Goal: Information Seeking & Learning: Learn about a topic

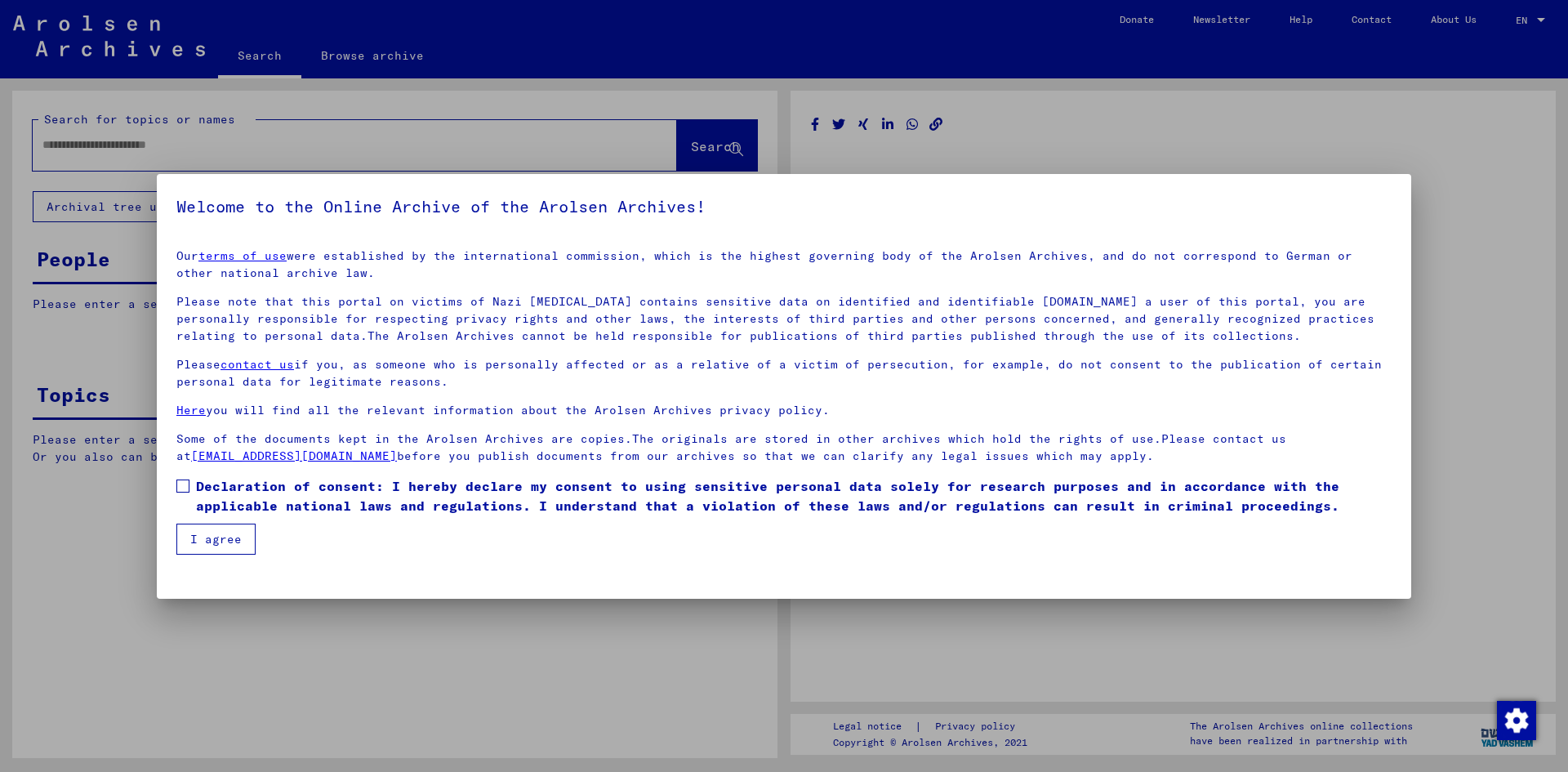
type input "********"
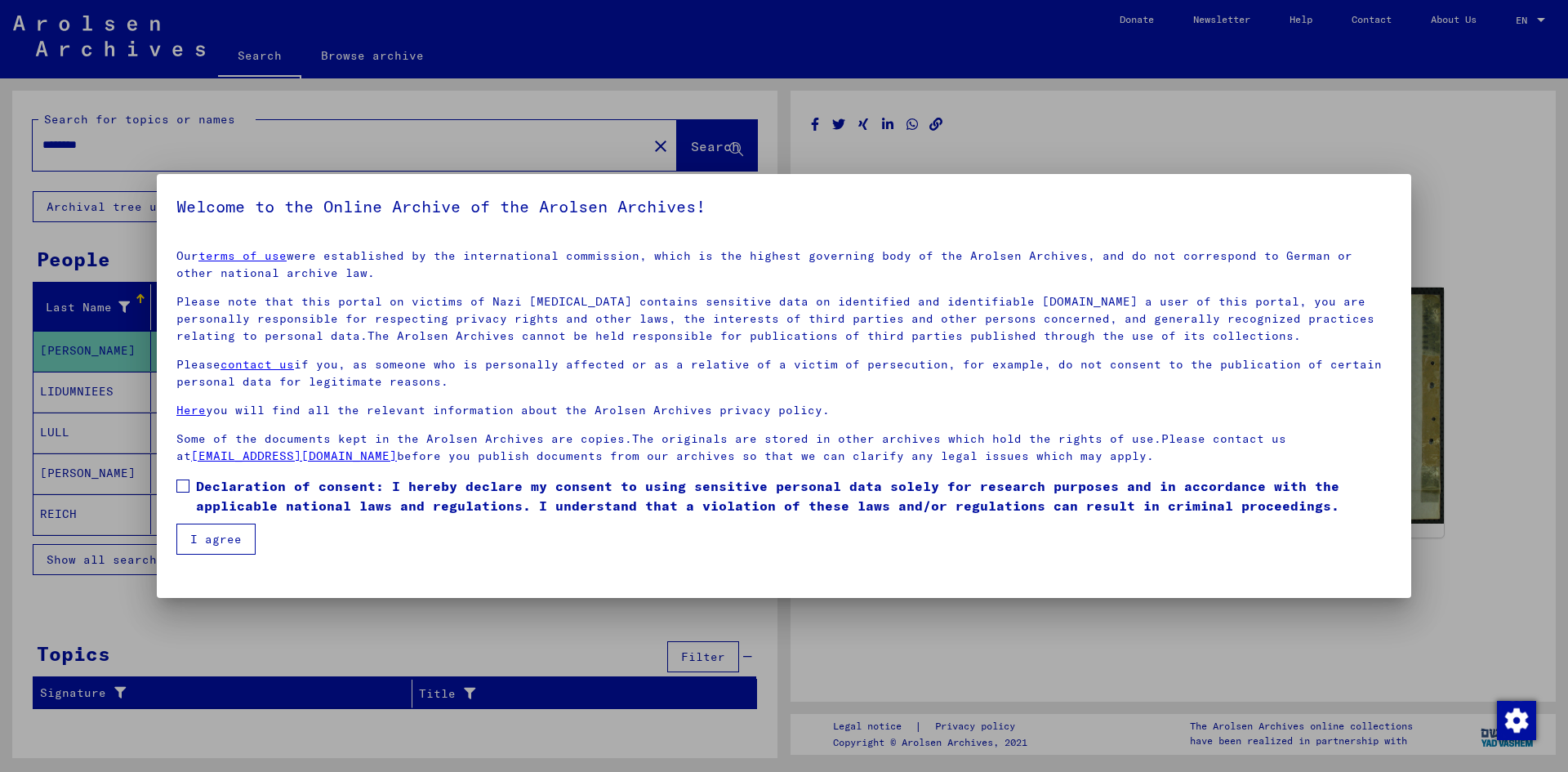
click at [173, 493] on mat-dialog-content "Our terms of use were established by the international commission, which is the…" at bounding box center [784, 396] width 1255 height 319
click at [179, 491] on span at bounding box center [183, 485] width 13 height 13
click at [199, 544] on button "I agree" at bounding box center [216, 539] width 79 height 31
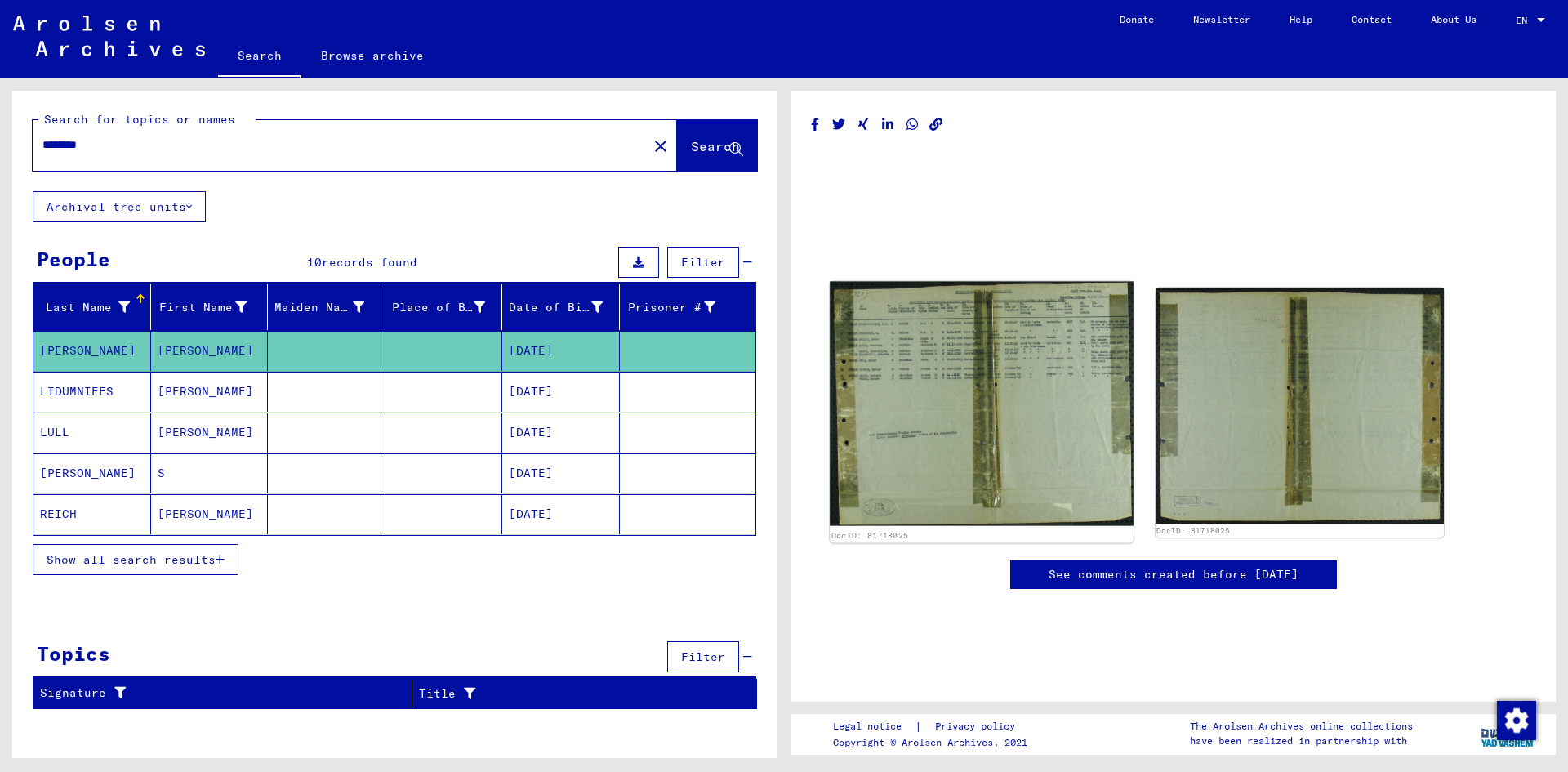
click at [980, 403] on img at bounding box center [981, 404] width 303 height 244
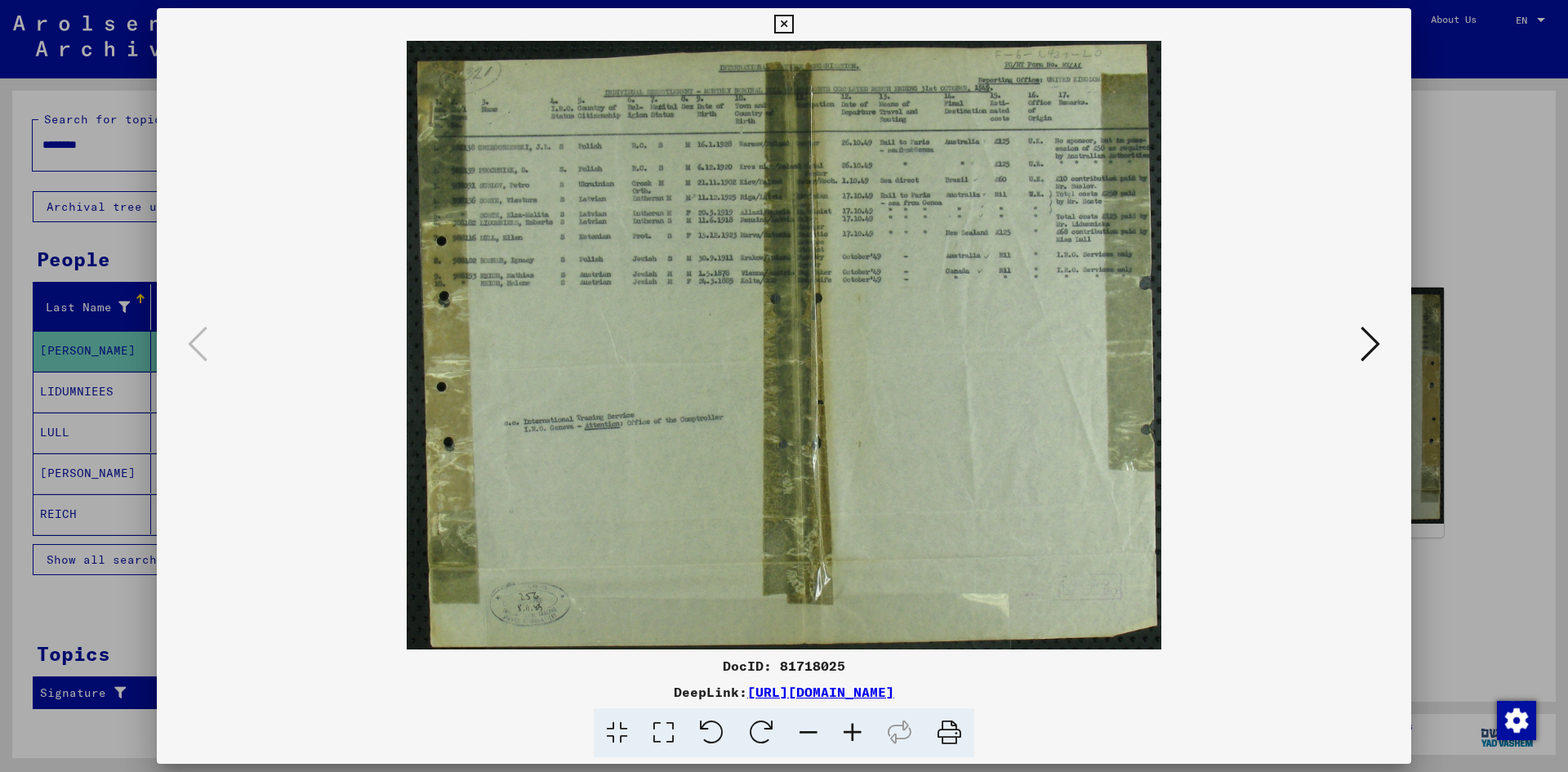
click at [860, 734] on icon at bounding box center [852, 733] width 44 height 50
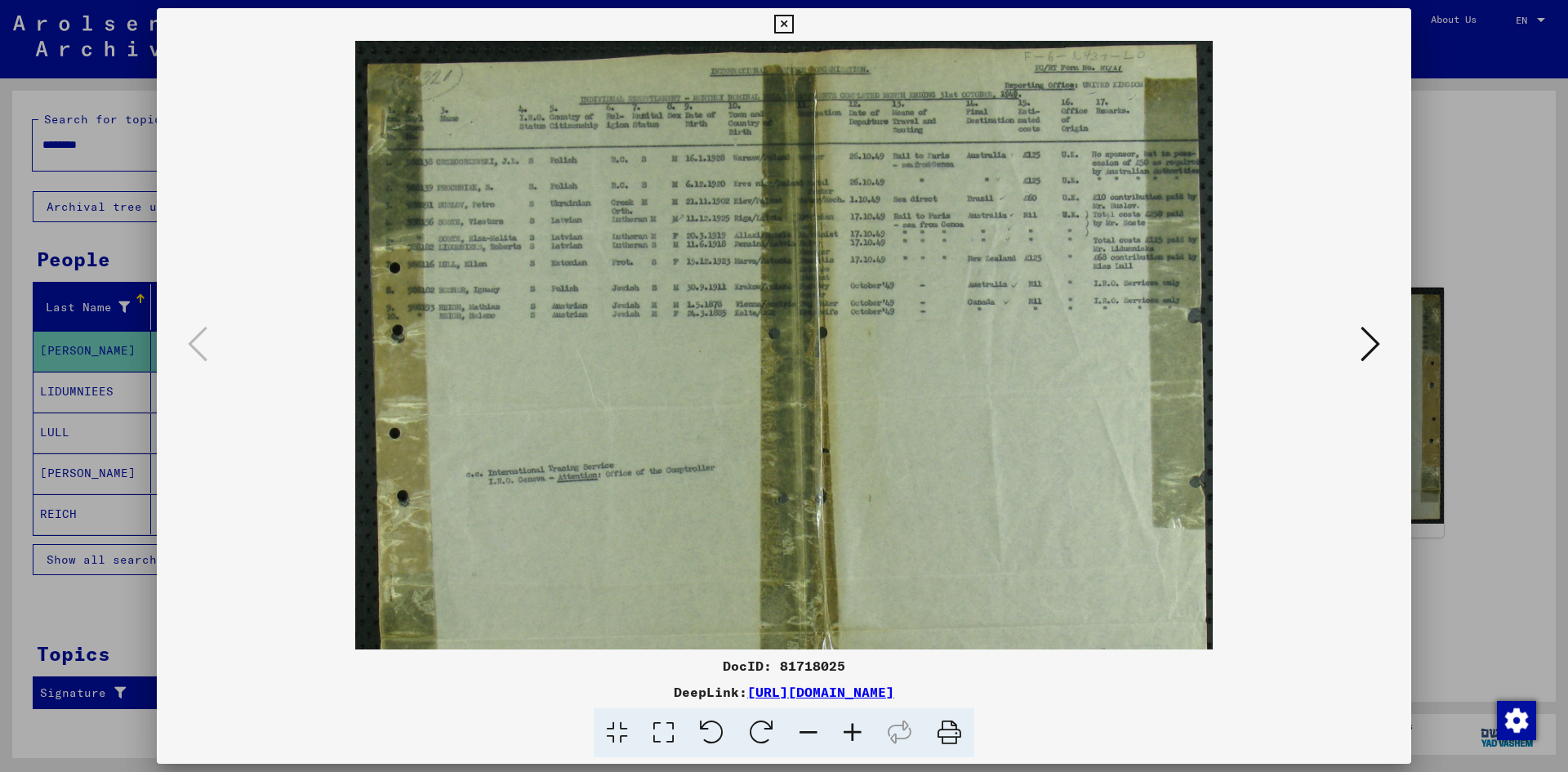
click at [860, 734] on icon at bounding box center [852, 733] width 44 height 50
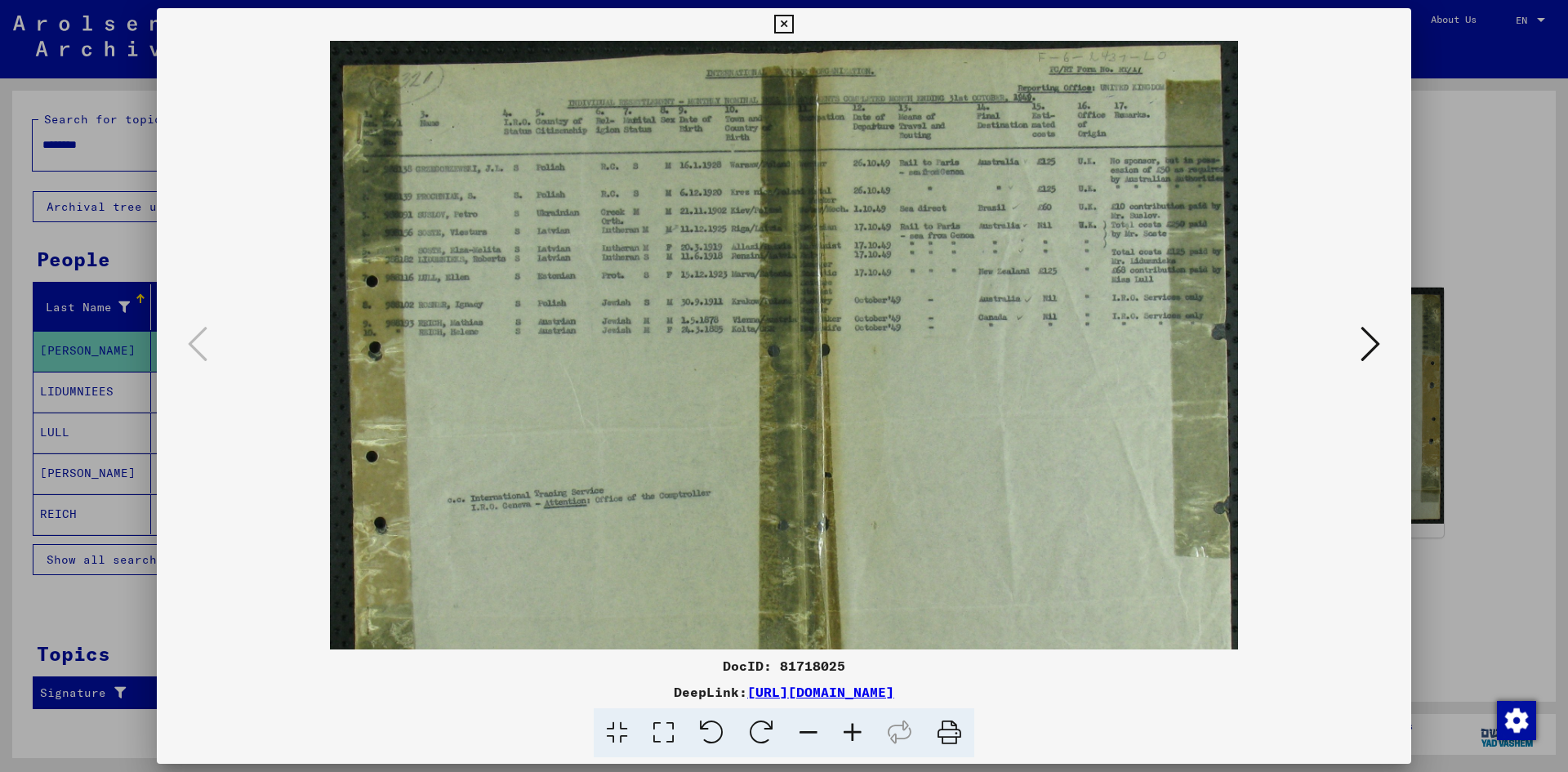
drag, startPoint x: 1240, startPoint y: 681, endPoint x: 852, endPoint y: 731, distance: 391.2
click at [852, 731] on icon at bounding box center [852, 733] width 44 height 50
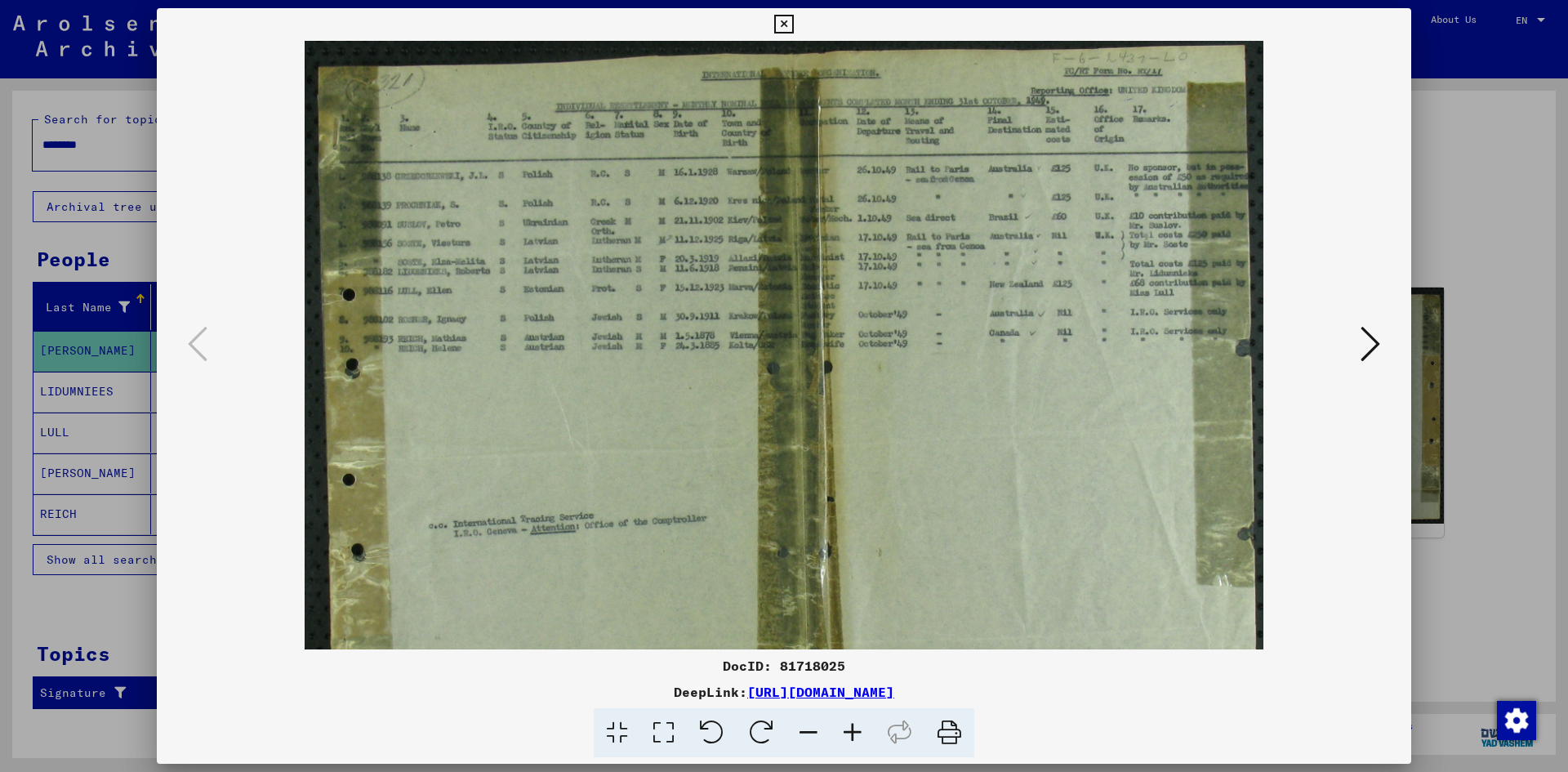
click at [852, 731] on icon at bounding box center [852, 733] width 44 height 50
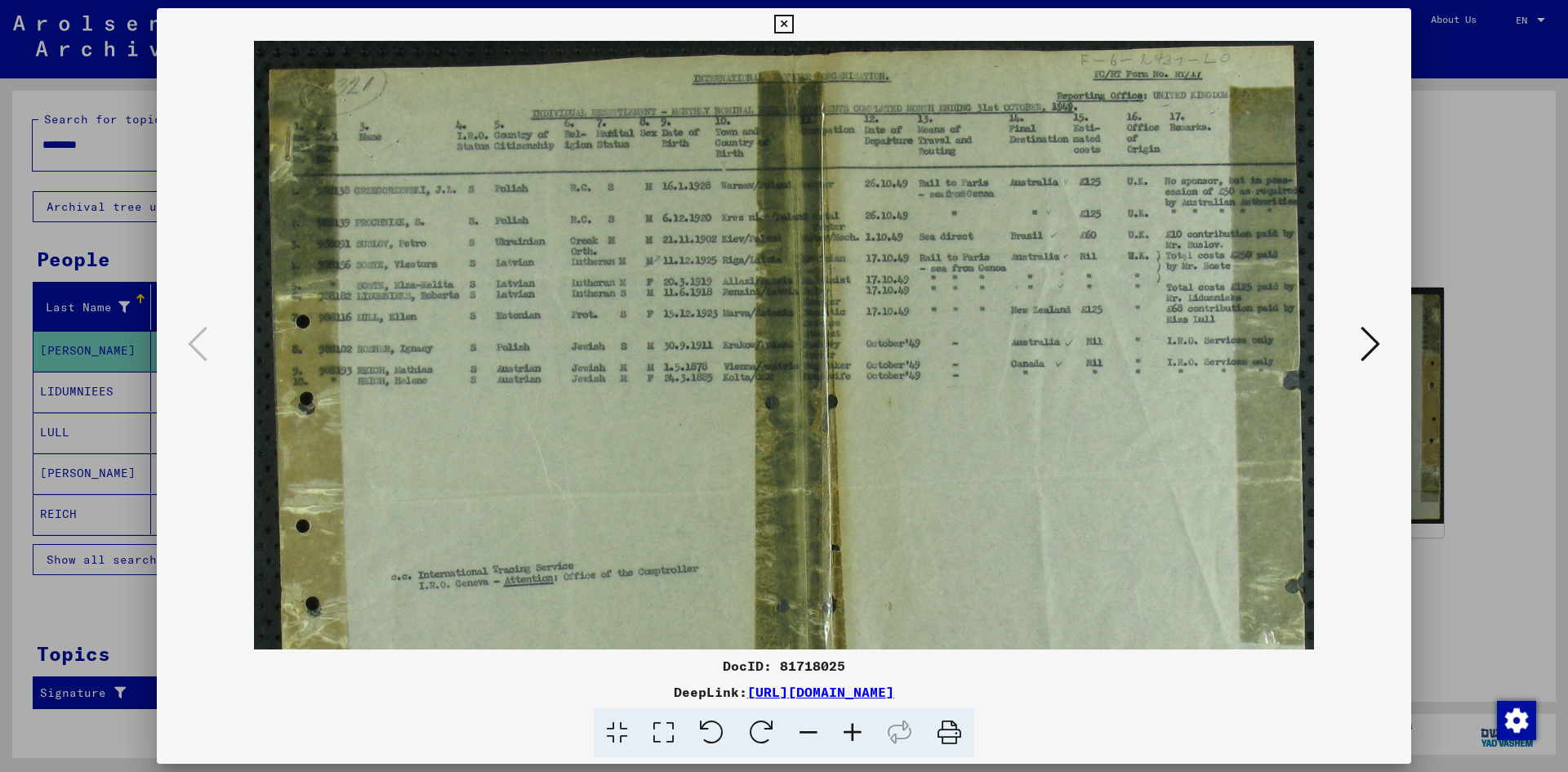
click at [852, 731] on icon at bounding box center [852, 733] width 44 height 50
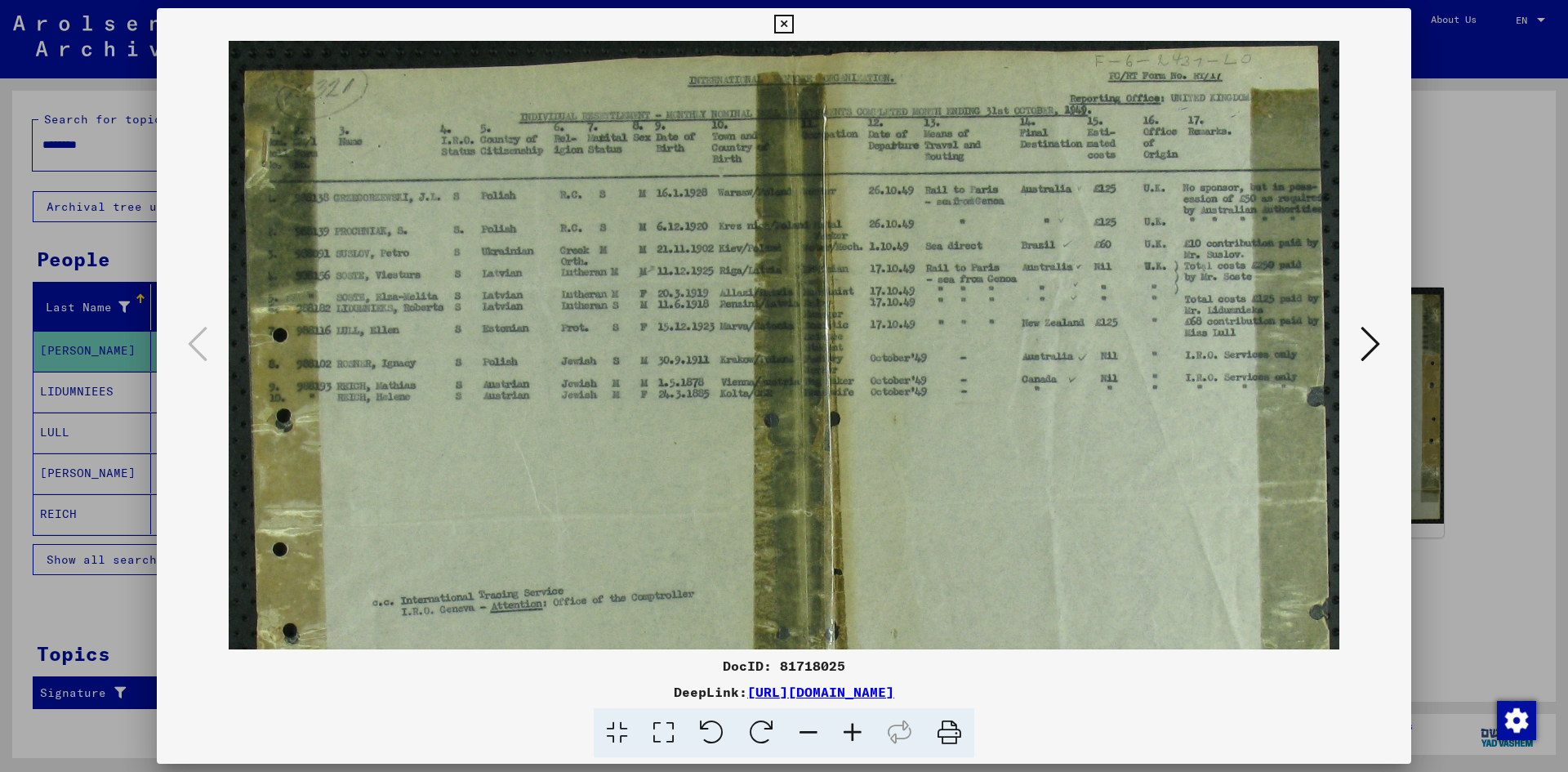
click at [852, 731] on icon at bounding box center [852, 733] width 44 height 50
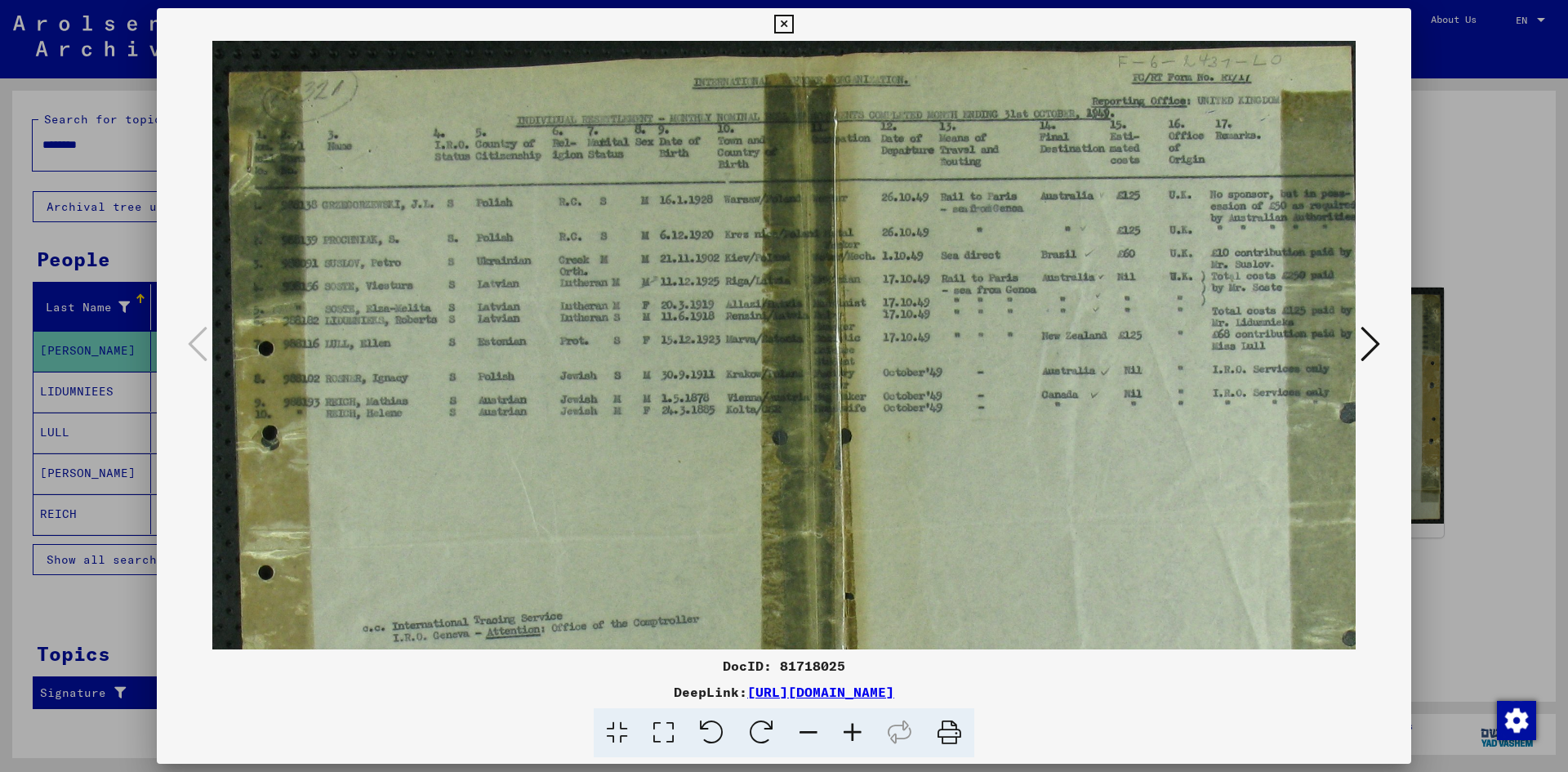
click at [848, 733] on icon at bounding box center [852, 733] width 44 height 50
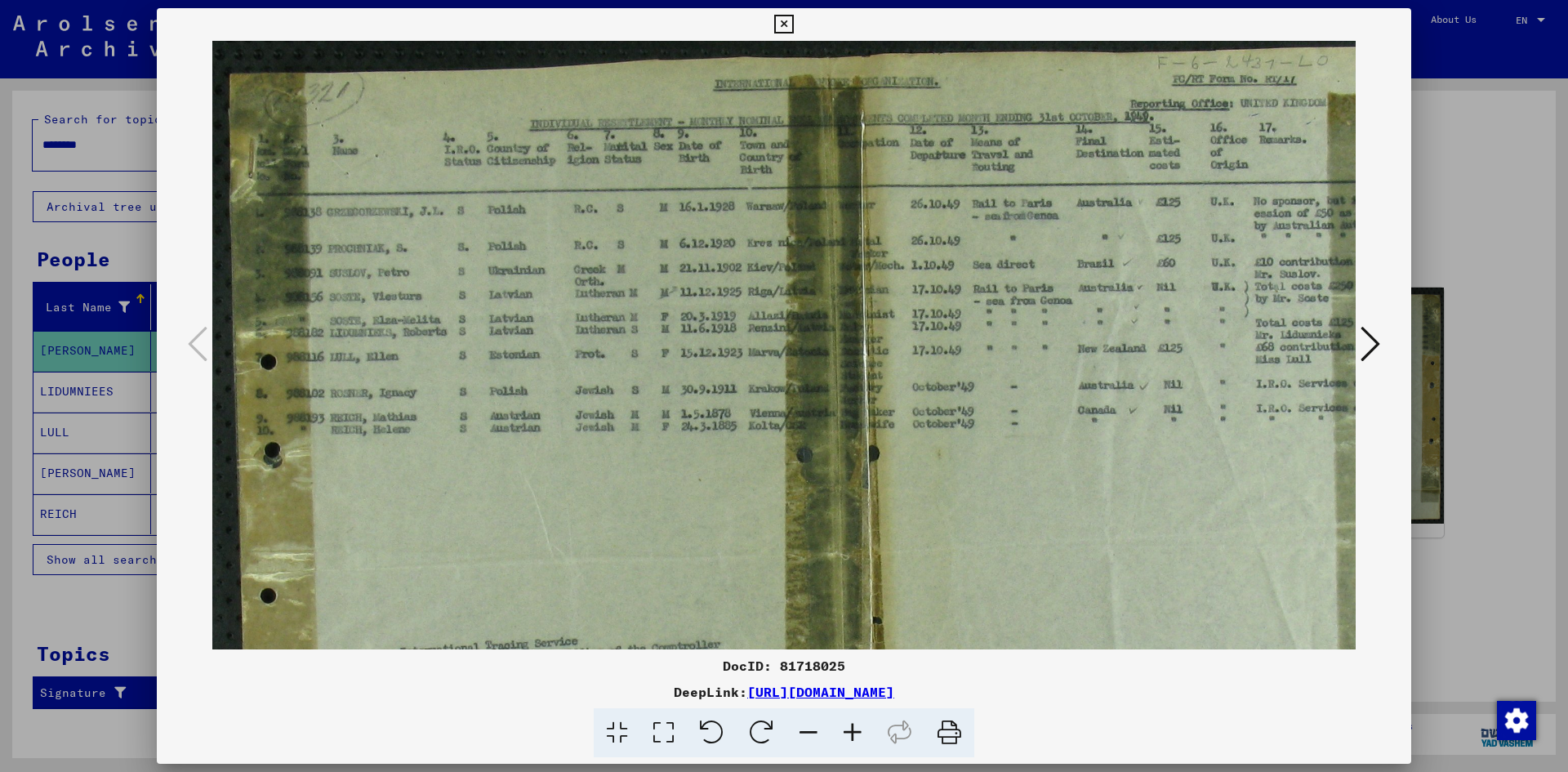
click at [848, 733] on icon at bounding box center [852, 733] width 44 height 50
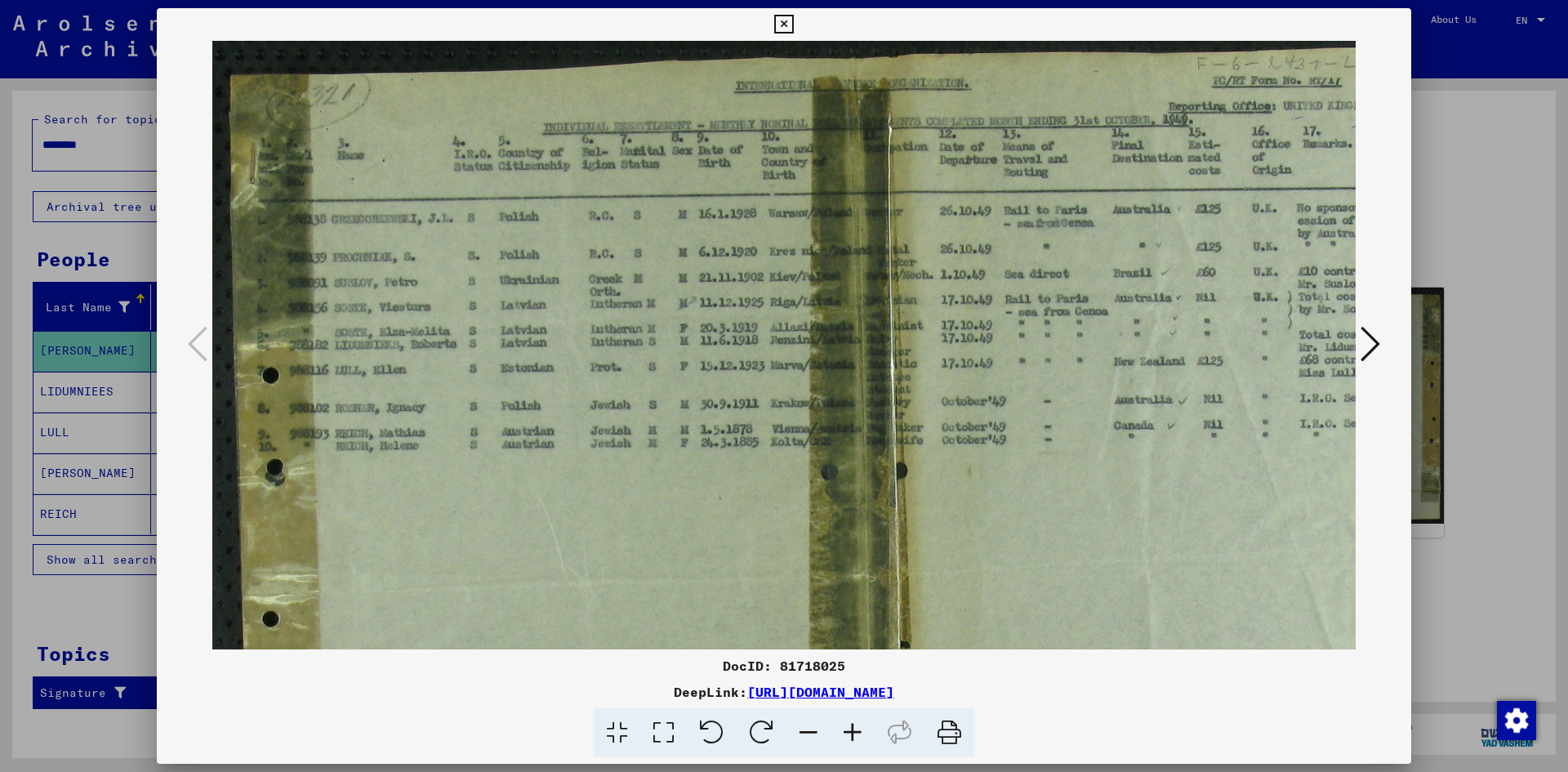
click at [848, 733] on icon at bounding box center [852, 733] width 44 height 50
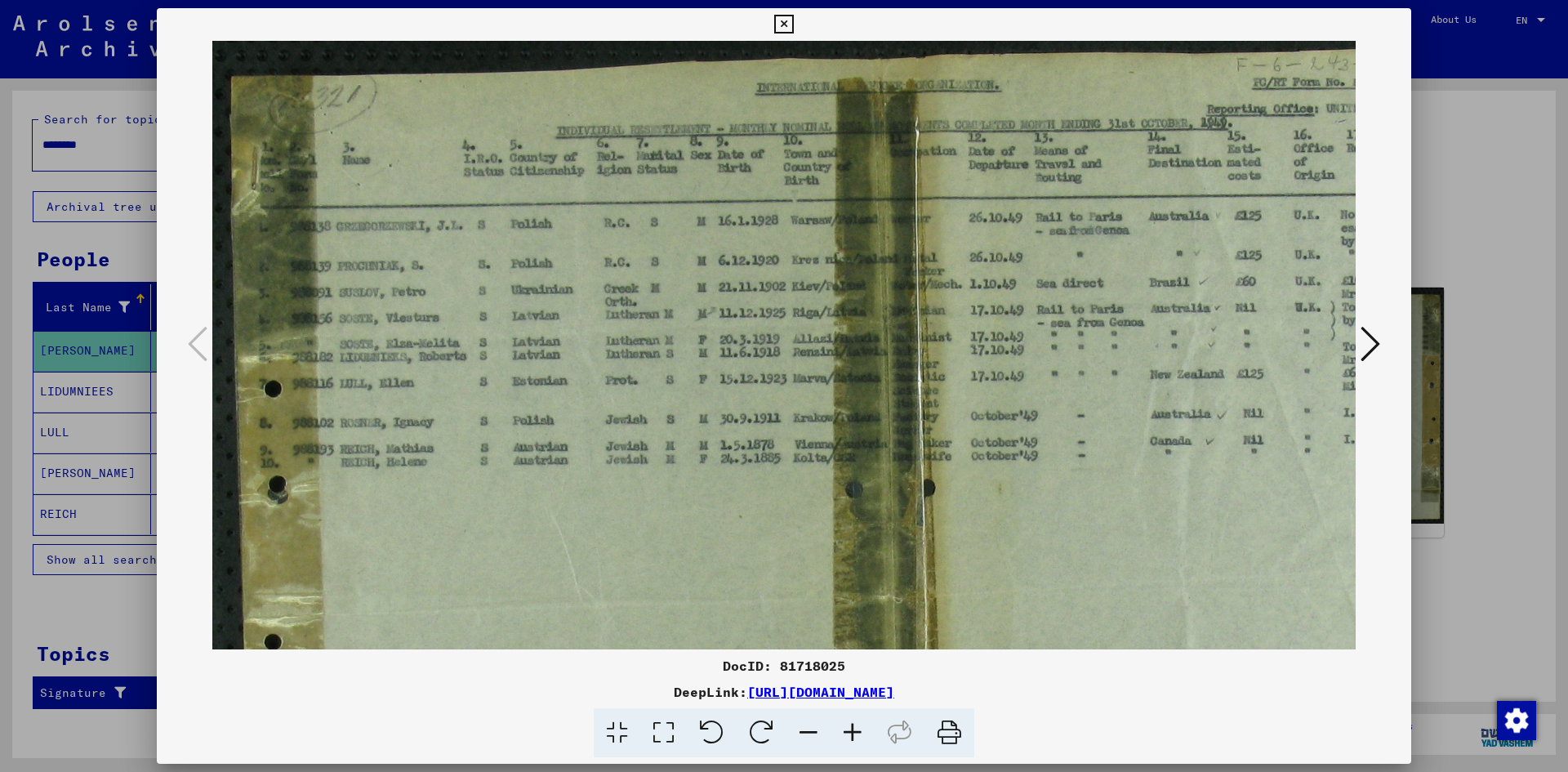
click at [848, 733] on icon at bounding box center [852, 733] width 44 height 50
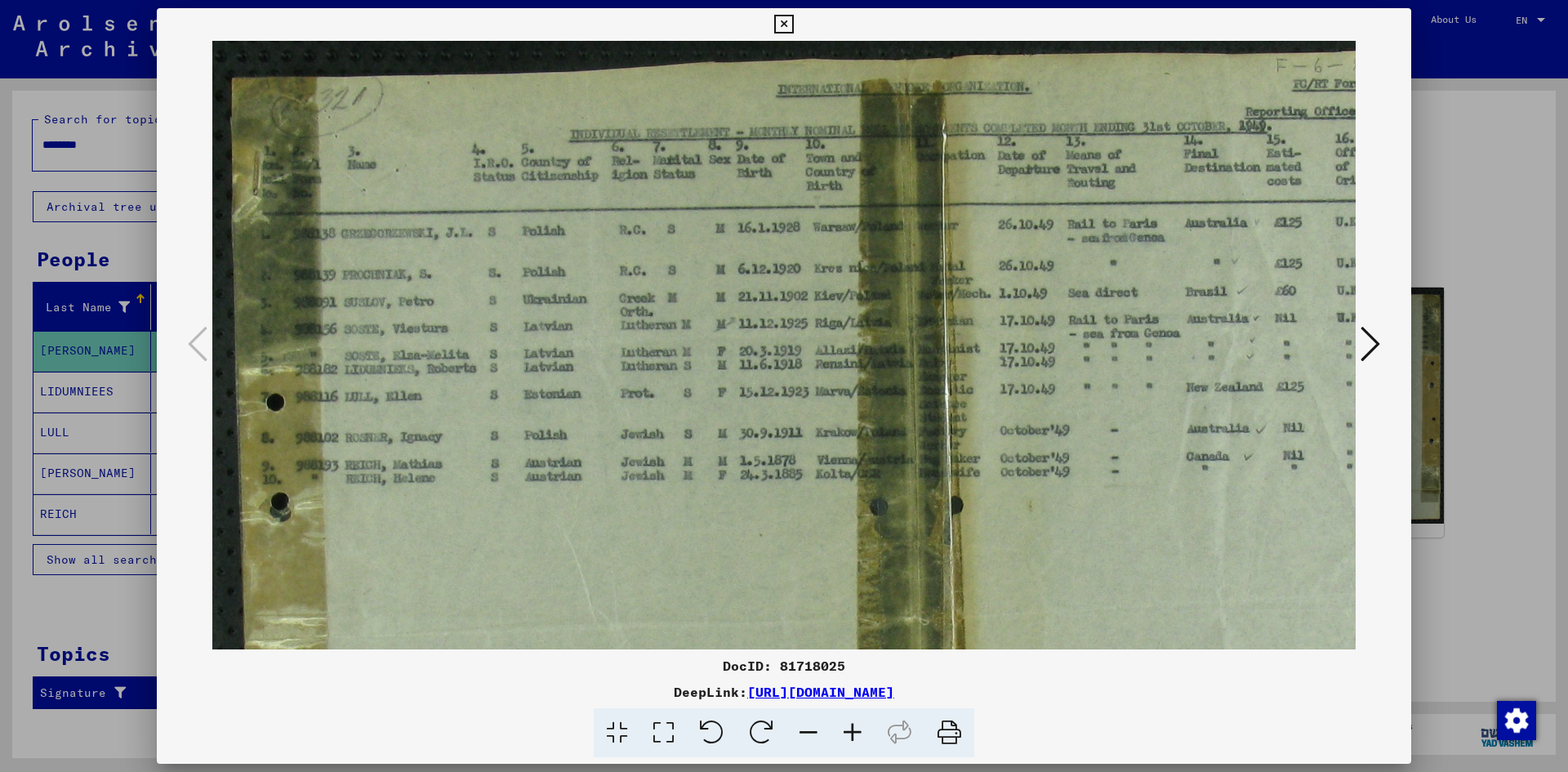
click at [848, 733] on icon at bounding box center [852, 733] width 44 height 50
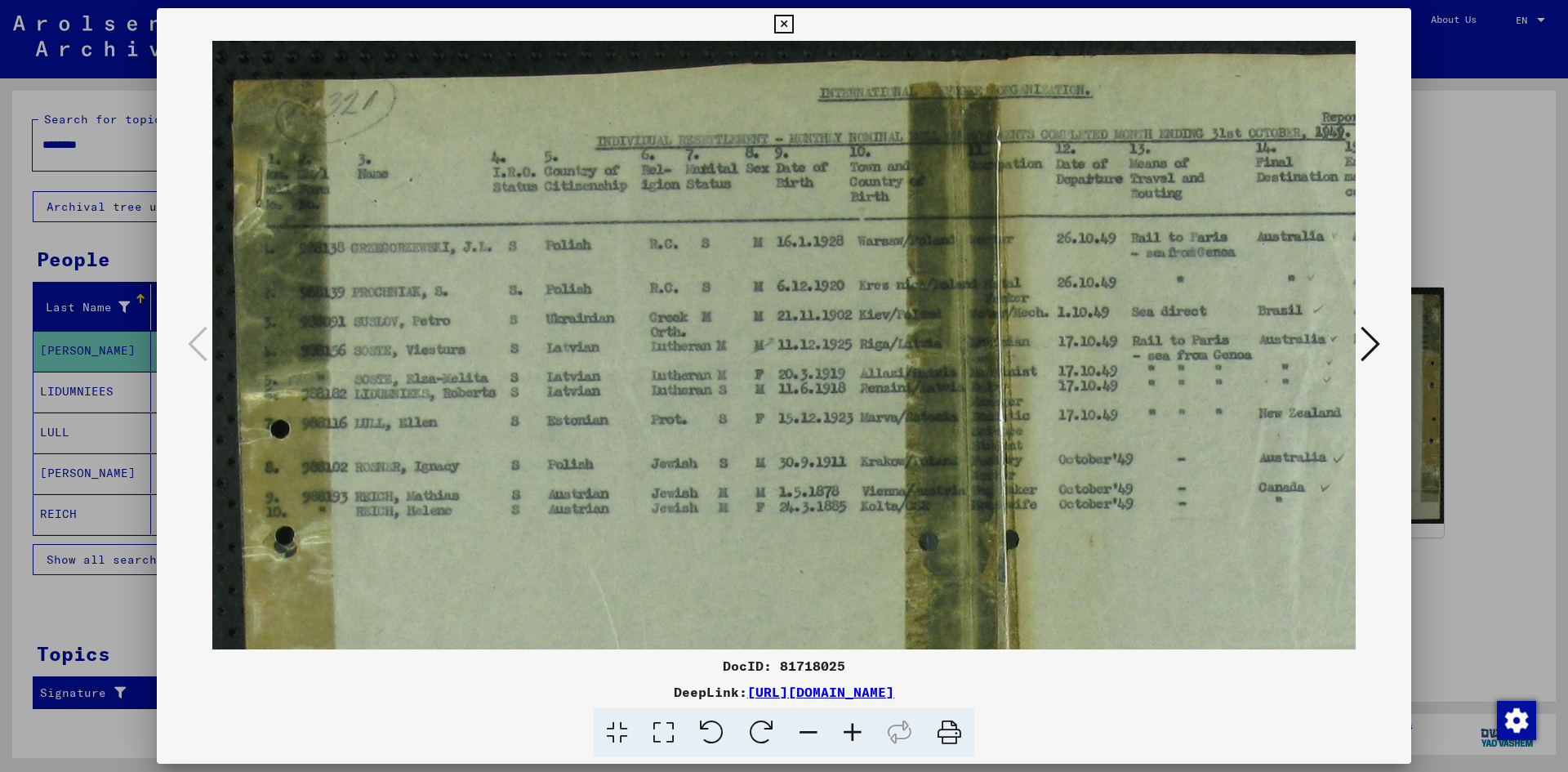
click at [848, 733] on icon at bounding box center [852, 733] width 44 height 50
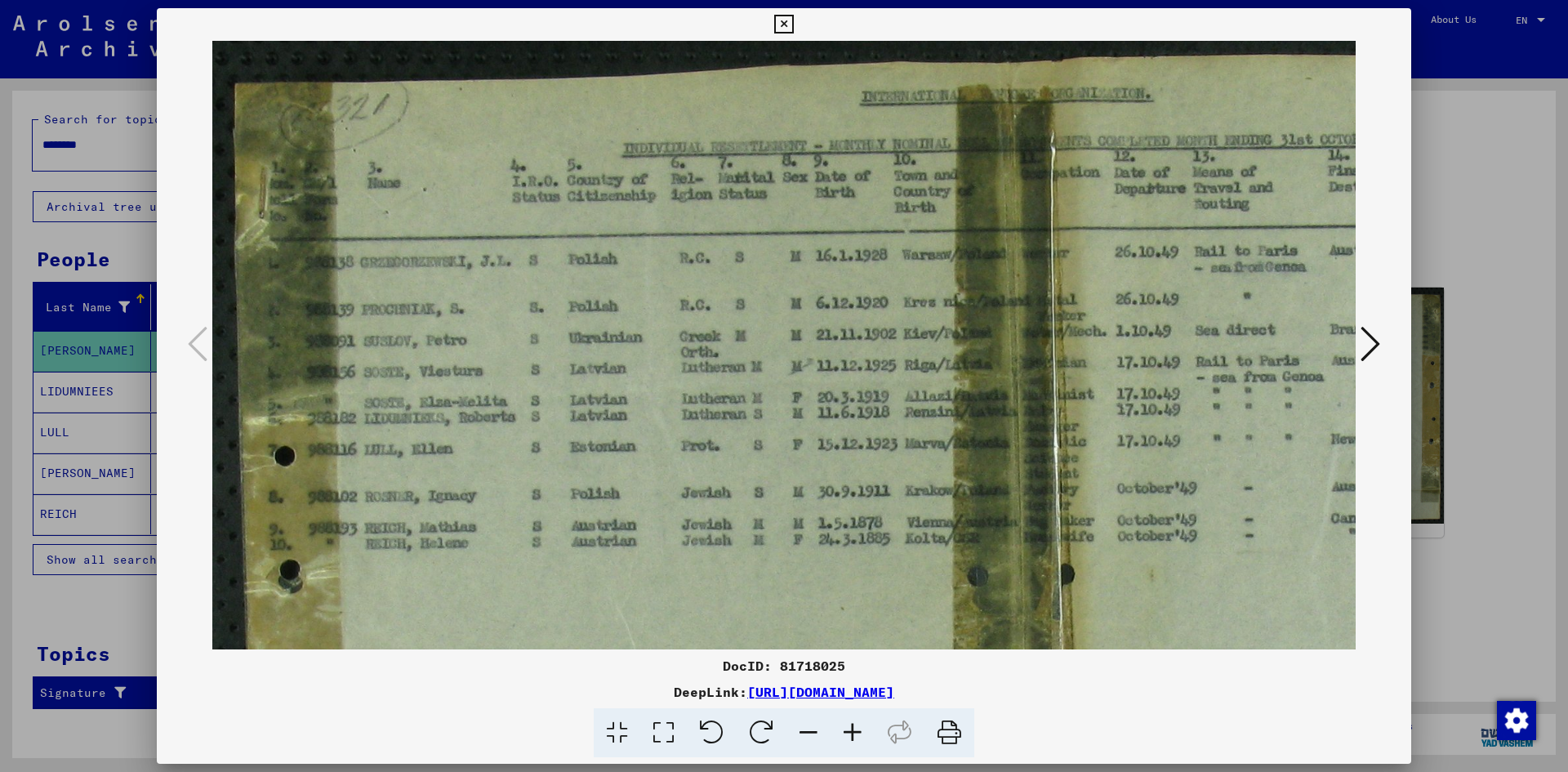
click at [848, 733] on icon at bounding box center [852, 733] width 44 height 50
click at [844, 732] on icon at bounding box center [852, 733] width 44 height 50
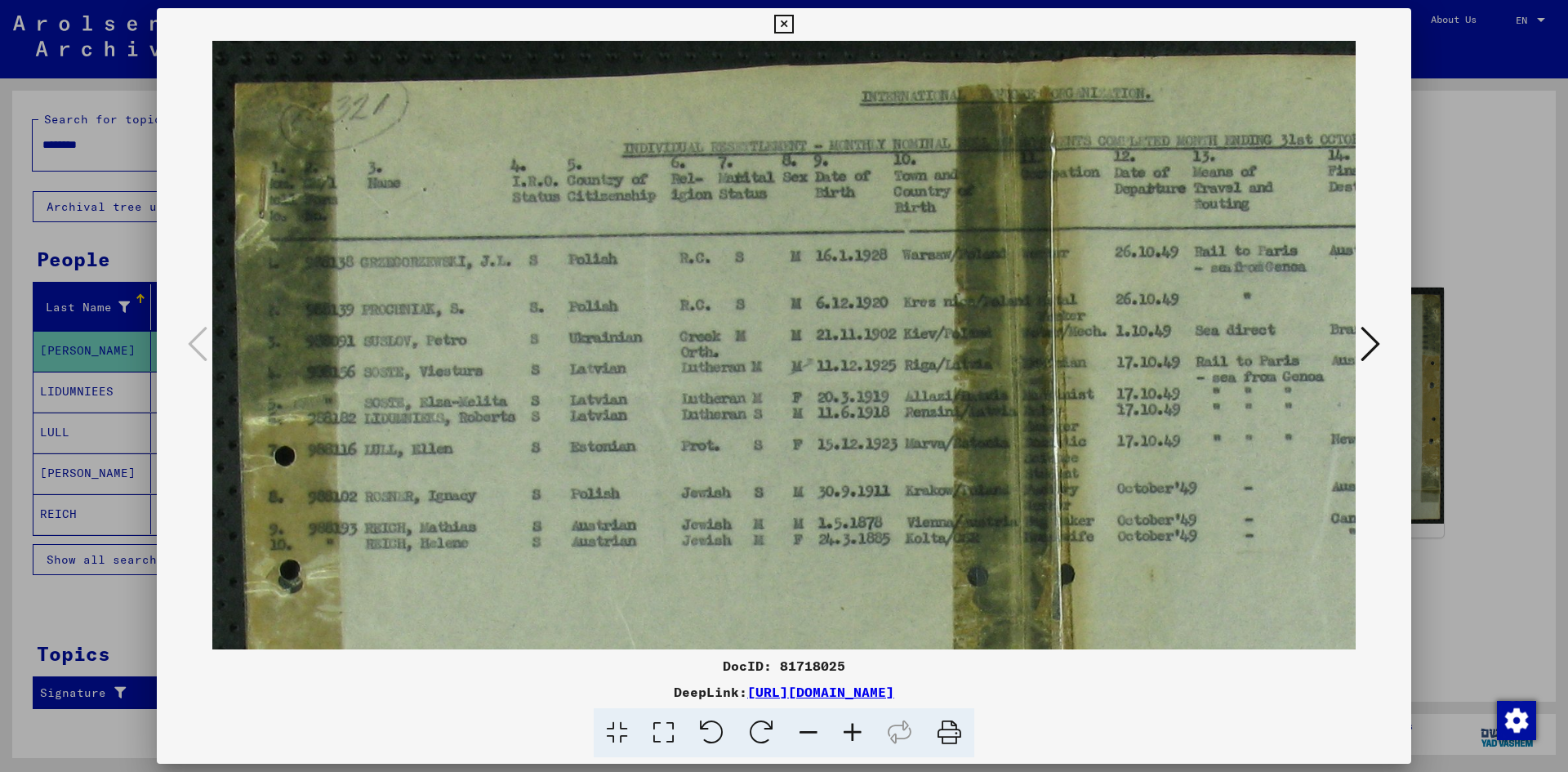
click at [844, 732] on icon at bounding box center [852, 733] width 44 height 50
click at [1370, 347] on icon at bounding box center [1370, 344] width 20 height 39
